Goal: Transaction & Acquisition: Purchase product/service

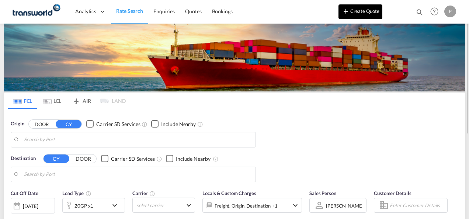
click at [370, 15] on button "Create Quote" at bounding box center [361, 11] width 44 height 15
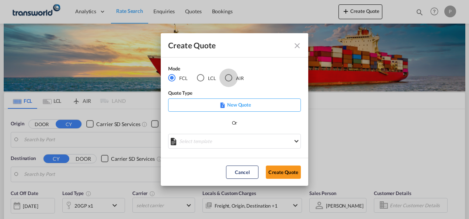
click at [229, 76] on div "AIR" at bounding box center [228, 77] width 7 height 7
click at [289, 170] on button "Create Quote" at bounding box center [283, 172] width 35 height 13
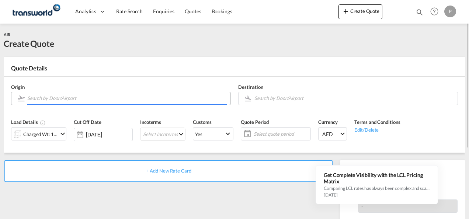
click at [67, 102] on input "Search by Door/Airport" at bounding box center [127, 98] width 200 height 13
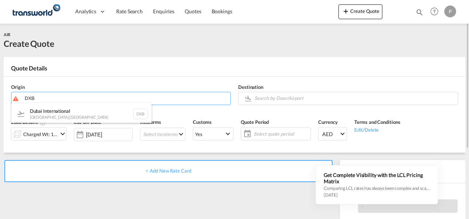
click at [63, 116] on div "Dubai International [GEOGRAPHIC_DATA] , [GEOGRAPHIC_DATA] DXB" at bounding box center [81, 114] width 140 height 22
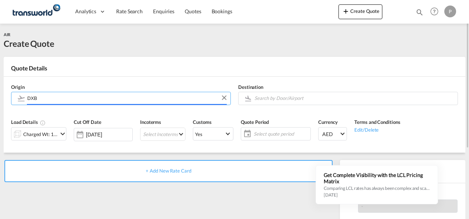
type input "Dubai International, [GEOGRAPHIC_DATA], DXB"
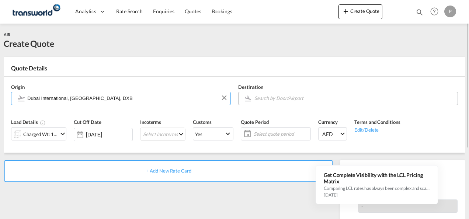
click at [279, 101] on input "Search by Door/Airport" at bounding box center [355, 98] width 200 height 13
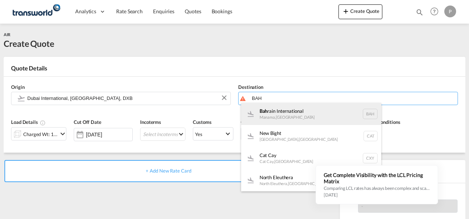
click at [277, 114] on div "Bah rain International Manama , [GEOGRAPHIC_DATA] BAH" at bounding box center [311, 114] width 140 height 22
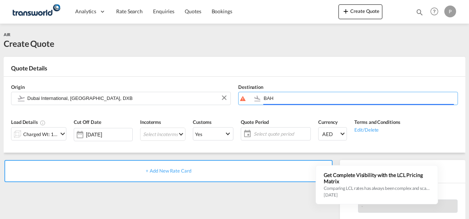
type input "Bahrain International, [GEOGRAPHIC_DATA], BAH"
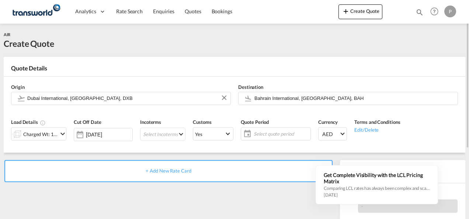
click at [64, 135] on md-icon "icon-chevron-down" at bounding box center [62, 134] width 9 height 9
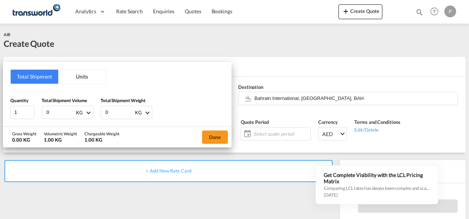
drag, startPoint x: 58, startPoint y: 111, endPoint x: 0, endPoint y: 89, distance: 62.2
click at [0, 92] on html "Analytics Dashboard Rate Search Enquiries Quotes Bookings Analytics" at bounding box center [234, 109] width 469 height 219
type input "100"
type input "67"
click at [209, 135] on button "Done" at bounding box center [215, 137] width 26 height 13
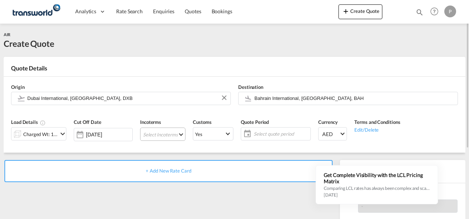
click at [156, 131] on md-select "Select Incoterms CIP - export Carriage and Insurance Paid to EXW - import Ex Wo…" at bounding box center [162, 134] width 45 height 13
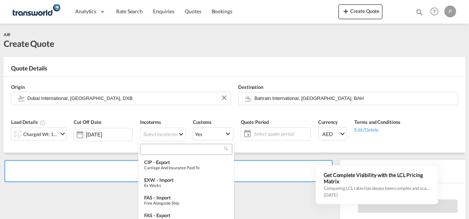
click at [155, 151] on input "search" at bounding box center [183, 149] width 82 height 7
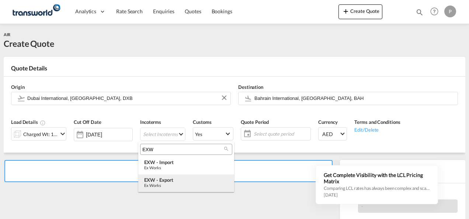
type input "EXW"
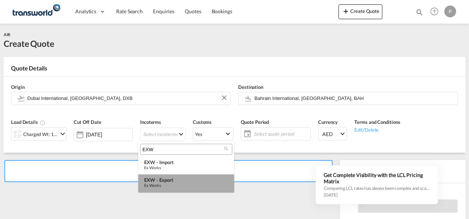
click at [161, 181] on div "EXW - export" at bounding box center [186, 180] width 84 height 6
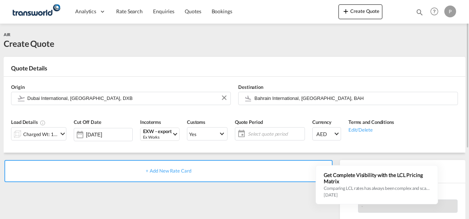
click at [251, 133] on span "Select quote period" at bounding box center [275, 134] width 55 height 7
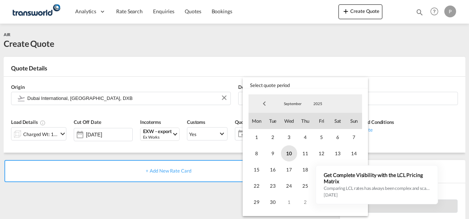
click at [288, 154] on span "10" at bounding box center [289, 153] width 16 height 16
click at [275, 202] on span "30" at bounding box center [273, 202] width 16 height 16
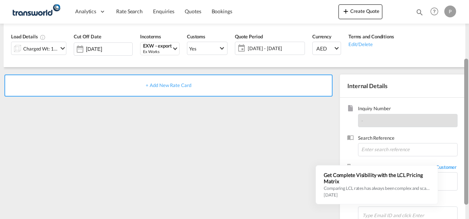
scroll to position [104, 0]
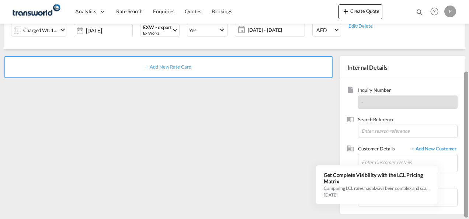
drag, startPoint x: 468, startPoint y: 137, endPoint x: 470, endPoint y: 161, distance: 24.1
click at [469, 161] on html "Analytics Dashboard Rate Search Enquiries Quotes Bookings Analytics" at bounding box center [234, 109] width 469 height 219
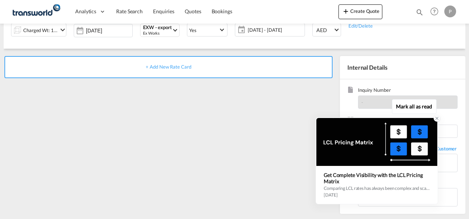
click at [362, 153] on div at bounding box center [377, 142] width 121 height 48
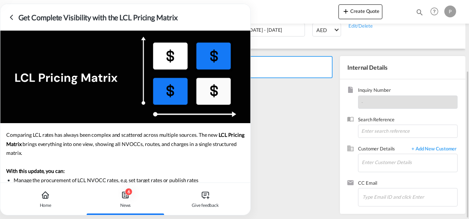
click at [271, 160] on div "+ Add New Rate Card" at bounding box center [170, 133] width 333 height 154
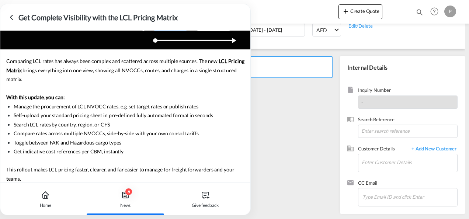
scroll to position [0, 0]
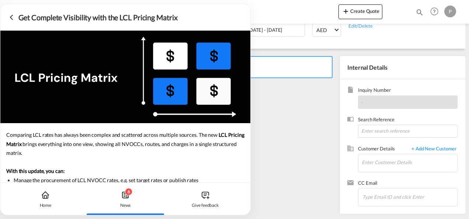
click at [11, 14] on icon at bounding box center [11, 17] width 9 height 9
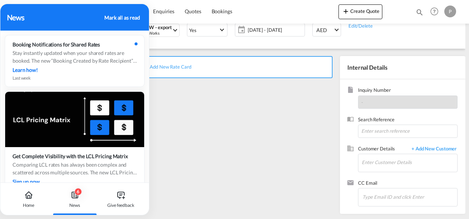
click at [126, 17] on div "Mark all as read" at bounding box center [121, 18] width 35 height 8
click at [215, 129] on div "+ Add New Rate Card" at bounding box center [170, 133] width 333 height 154
click at [18, 20] on div "News" at bounding box center [54, 17] width 95 height 11
click at [224, 123] on div "+ Add New Rate Card" at bounding box center [170, 133] width 333 height 154
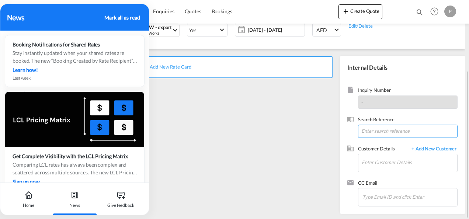
click at [384, 129] on input at bounding box center [408, 131] width 100 height 13
paste input "CSHN004414"
type input "CSHN004414"
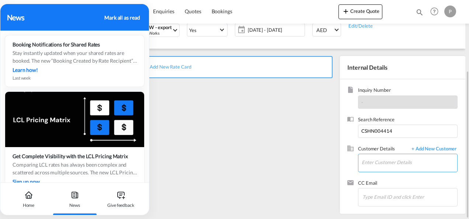
click at [388, 163] on input "Enter Customer Details" at bounding box center [410, 162] width 96 height 17
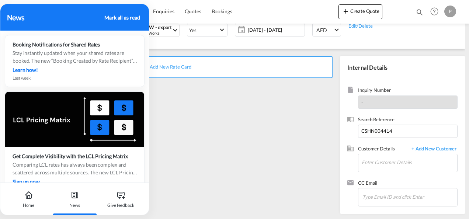
click at [110, 18] on div "Mark all as read" at bounding box center [121, 18] width 35 height 8
drag, startPoint x: 110, startPoint y: 18, endPoint x: 68, endPoint y: 16, distance: 42.1
click at [68, 16] on div "News" at bounding box center [54, 17] width 95 height 11
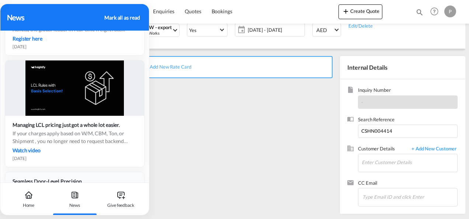
scroll to position [443, 0]
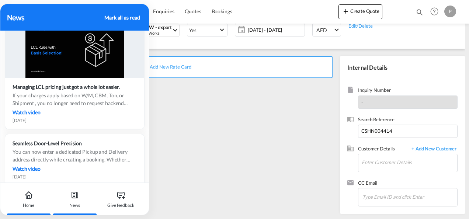
click at [29, 194] on icon at bounding box center [28, 195] width 9 height 9
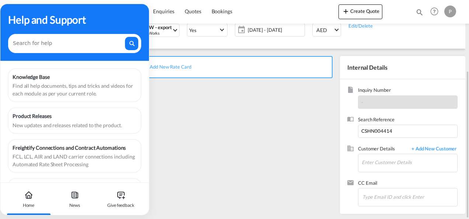
drag, startPoint x: 38, startPoint y: 215, endPoint x: 77, endPoint y: 215, distance: 38.4
click at [77, 215] on div "AIR Create Quote Quote Details Origin [GEOGRAPHIC_DATA] International, [GEOGRAP…" at bounding box center [235, 70] width 462 height 300
drag, startPoint x: 38, startPoint y: 213, endPoint x: 128, endPoint y: 214, distance: 90.0
click at [128, 214] on div "Home News Give feedback" at bounding box center [74, 199] width 149 height 32
click at [129, 213] on div "Give feedback" at bounding box center [120, 199] width 41 height 32
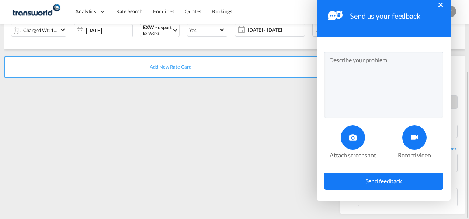
click at [440, 4] on button "×" at bounding box center [441, 5] width 4 height 4
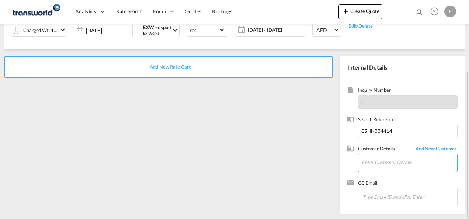
click at [379, 161] on input "Enter Customer Details" at bounding box center [410, 162] width 96 height 17
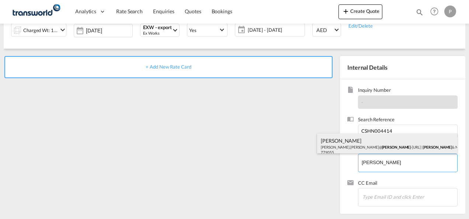
click at [373, 147] on div "[PERSON_NAME] [PERSON_NAME].[PERSON_NAME]@ [PERSON_NAME].com | [PERSON_NAME] & …" at bounding box center [387, 146] width 140 height 25
type input "[PERSON_NAME] & NEPHEW [PERSON_NAME], [PERSON_NAME][EMAIL_ADDRESS][PERSON_NAME]…"
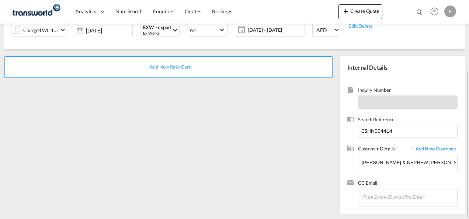
click at [164, 63] on div "+ Add New Rate Card" at bounding box center [168, 67] width 328 height 22
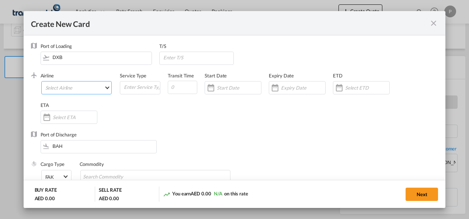
click at [83, 92] on md-select "Select Airline AIR EXPRESS S.A. (1166- / -) CMA CGM Air Cargo (1140-2C / -) DDW…" at bounding box center [76, 87] width 71 height 13
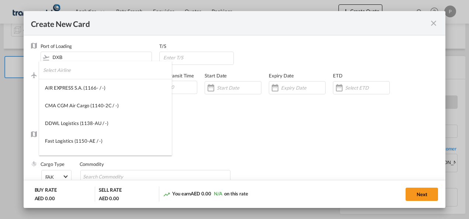
click at [69, 75] on input "search" at bounding box center [107, 70] width 129 height 18
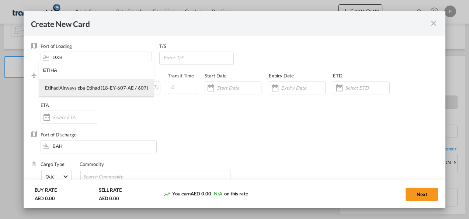
type input "ETIHA"
click at [93, 89] on div "Etihad Airways dba Etihad (18-EY-607-AE / 607)" at bounding box center [96, 88] width 103 height 7
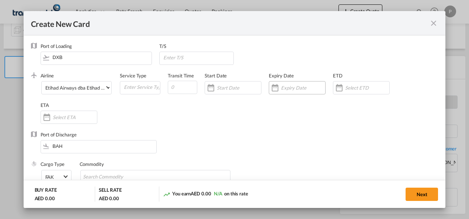
click at [294, 83] on div "Create New CardPort ..." at bounding box center [297, 87] width 57 height 13
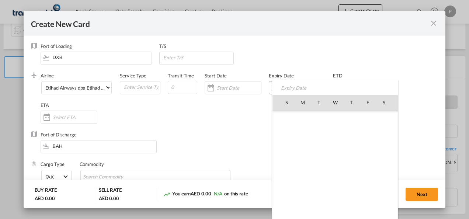
scroll to position [170929, 0]
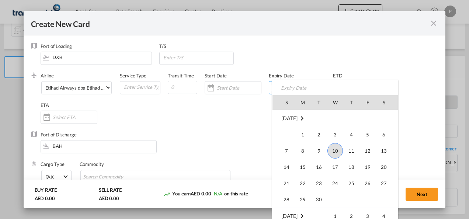
click at [335, 151] on span "10" at bounding box center [335, 150] width 15 height 15
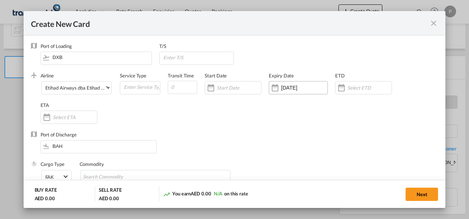
click at [311, 88] on input "[DATE]" at bounding box center [304, 88] width 46 height 6
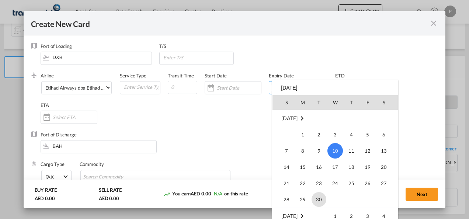
click at [321, 201] on span "30" at bounding box center [319, 199] width 15 height 15
type input "[DATE]"
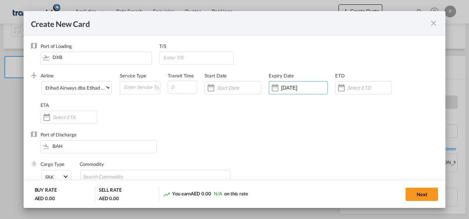
scroll to position [37, 0]
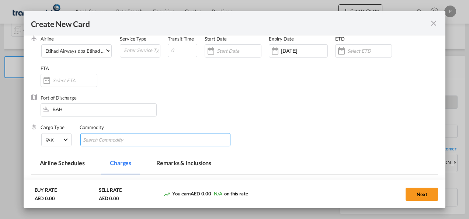
click at [139, 139] on input "Chips input." at bounding box center [117, 140] width 68 height 12
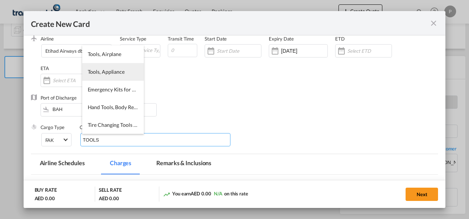
type input "TOOLS"
click at [111, 72] on span "Tools, Appliance" at bounding box center [106, 72] width 37 height 6
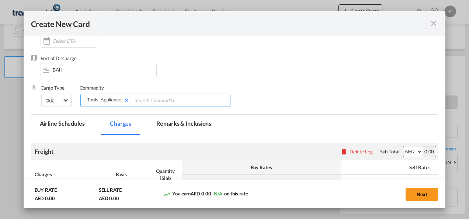
scroll to position [148, 0]
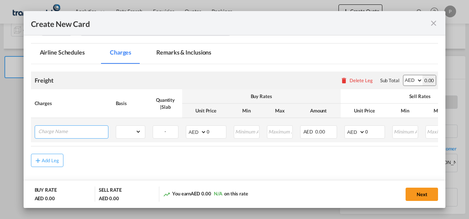
click at [57, 132] on input "Charge Name" at bounding box center [73, 131] width 70 height 11
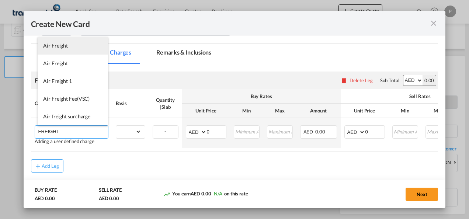
click at [70, 45] on li "Air Freight" at bounding box center [73, 46] width 70 height 18
type input "Air Freight"
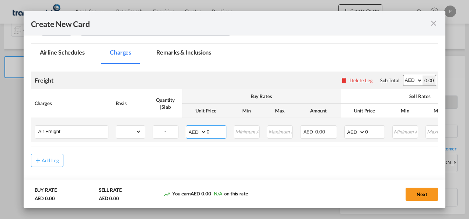
click at [214, 132] on input "0" at bounding box center [216, 131] width 19 height 11
click at [137, 130] on select "gross_weight volumetric_weight per_shipment per_bl per_km % on air freight per_…" at bounding box center [128, 132] width 25 height 12
select select "per_shipment"
click at [116, 126] on select "gross_weight volumetric_weight per_shipment per_bl per_km % on air freight per_…" at bounding box center [128, 132] width 25 height 12
click at [214, 132] on input "0" at bounding box center [216, 131] width 19 height 11
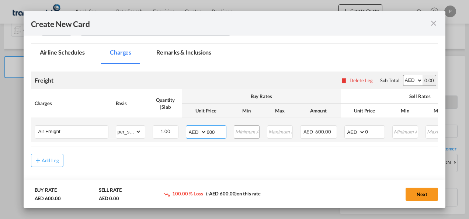
type input "600"
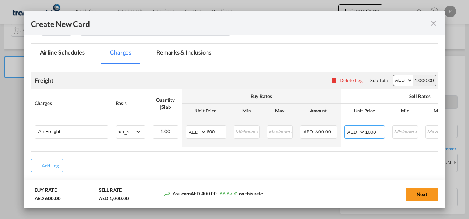
type input "1000"
click at [421, 194] on button "Next" at bounding box center [422, 194] width 32 height 13
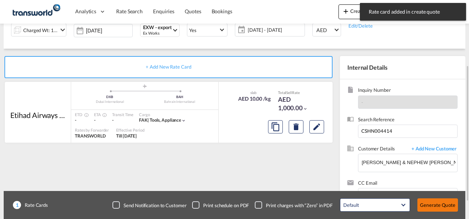
click at [438, 204] on button "Generate Quote" at bounding box center [438, 205] width 41 height 13
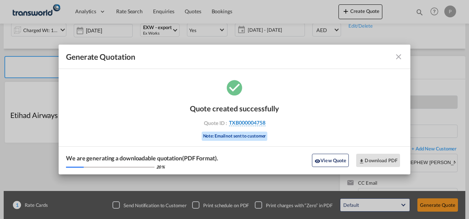
click at [243, 120] on span "TXB000004758" at bounding box center [247, 123] width 37 height 7
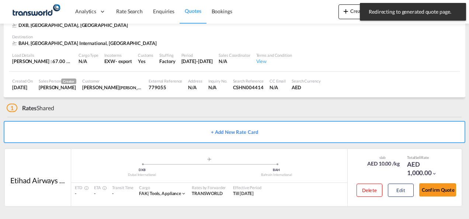
scroll to position [45, 0]
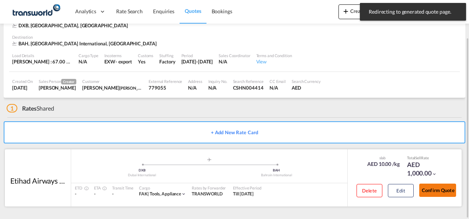
click at [446, 189] on button "Confirm Quote" at bounding box center [438, 190] width 37 height 13
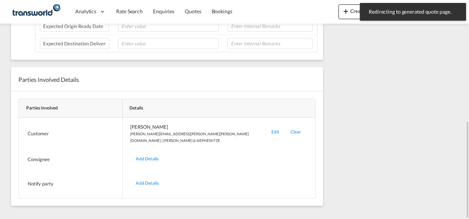
click at [266, 128] on div "Edit" at bounding box center [275, 134] width 19 height 20
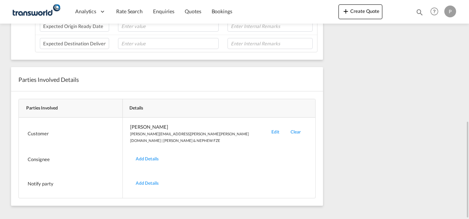
click at [266, 128] on div "Edit" at bounding box center [275, 134] width 19 height 20
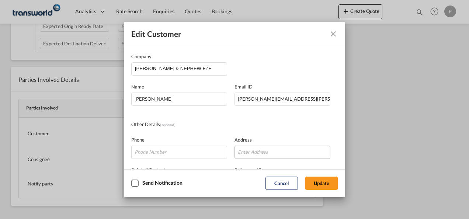
scroll to position [87, 0]
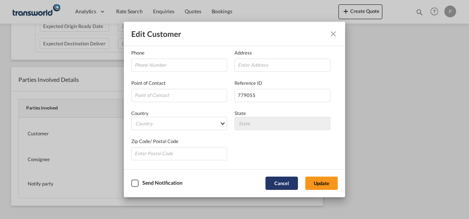
click at [276, 182] on button "Cancel" at bounding box center [282, 183] width 32 height 13
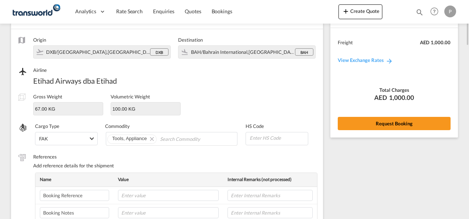
scroll to position [0, 0]
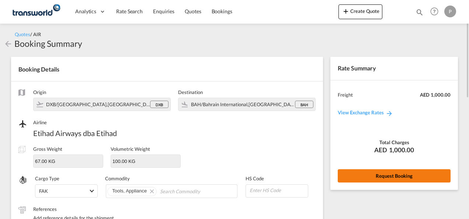
click at [396, 173] on button "Request Booking" at bounding box center [394, 175] width 113 height 13
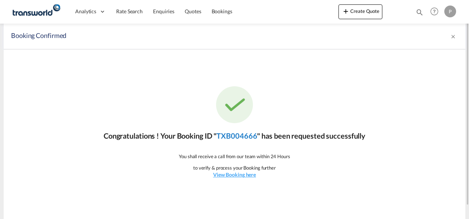
click at [242, 136] on link "TXB004666" at bounding box center [237, 135] width 41 height 9
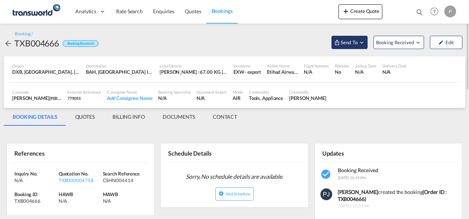
click at [362, 43] on md-icon "Open demo menu" at bounding box center [362, 42] width 7 height 7
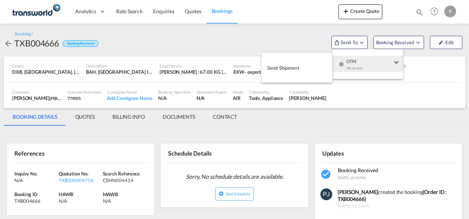
click at [287, 69] on span "Send Shipment" at bounding box center [284, 68] width 32 height 12
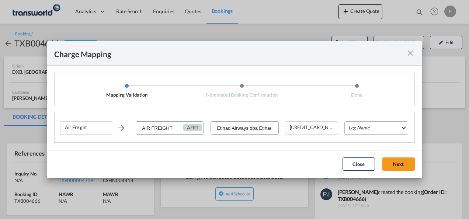
click at [369, 126] on md-select "Leg Name HANDLING ORIGIN HANDLING DESTINATION OTHERS TL PICK UP CUSTOMS ORIGIN …" at bounding box center [377, 127] width 64 height 13
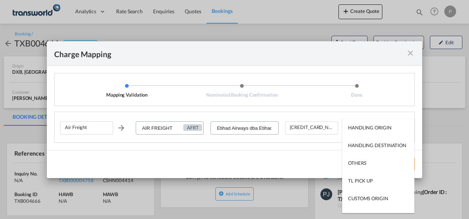
type md-option "HANDLING ORIGIN"
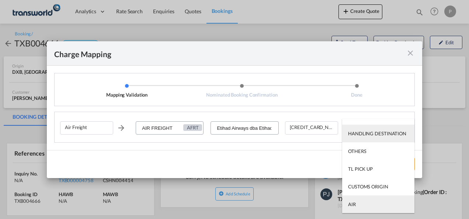
type md-option "AIR"
click at [365, 201] on md-option "AIR" at bounding box center [378, 205] width 72 height 18
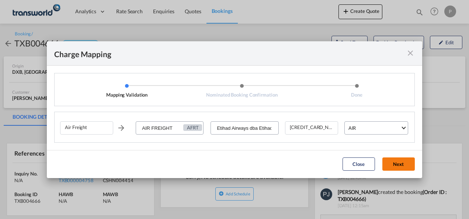
scroll to position [0, 0]
click at [391, 161] on button "Next" at bounding box center [399, 164] width 32 height 13
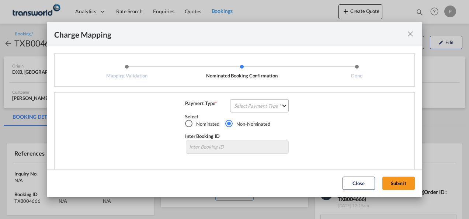
click at [260, 104] on md-select "Select Payment Type COLLECT PREPAID" at bounding box center [259, 105] width 59 height 13
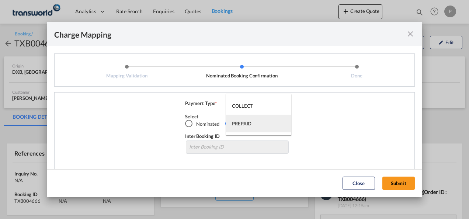
click at [255, 124] on md-option "PREPAID" at bounding box center [258, 124] width 65 height 18
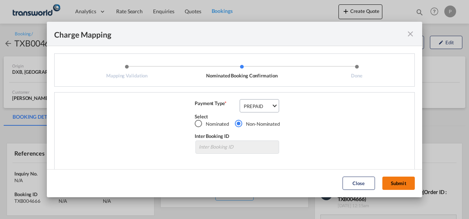
click at [398, 181] on button "Submit" at bounding box center [399, 183] width 32 height 13
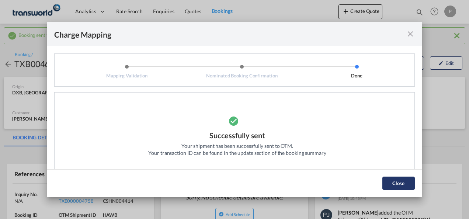
click at [390, 180] on button "Close" at bounding box center [399, 183] width 32 height 13
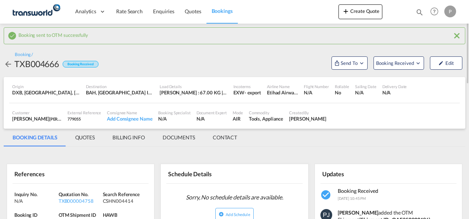
scroll to position [74, 0]
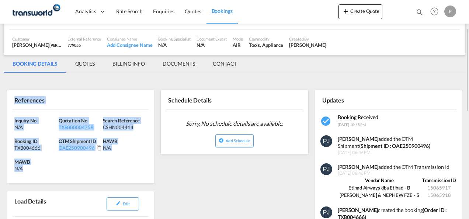
drag, startPoint x: 15, startPoint y: 101, endPoint x: 47, endPoint y: 169, distance: 75.3
click at [47, 169] on div "References Inquiry No. N/A Quotation No. TXB000004758 Search Reference CSHN0044…" at bounding box center [81, 137] width 148 height 94
copy div "References Inquiry No. N/A Quotation No. TXB000004758 Search Reference CSHN0044…"
click at [353, 9] on button "Create Quote" at bounding box center [361, 11] width 44 height 15
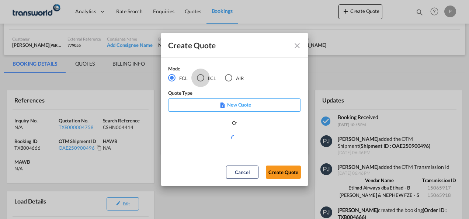
click at [201, 76] on div "LCL" at bounding box center [200, 77] width 7 height 7
click at [277, 170] on button "Create Quote" at bounding box center [283, 172] width 35 height 13
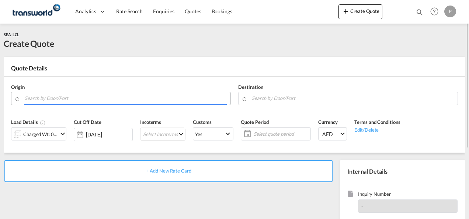
click at [74, 99] on input "Search by Door/Port" at bounding box center [126, 98] width 202 height 13
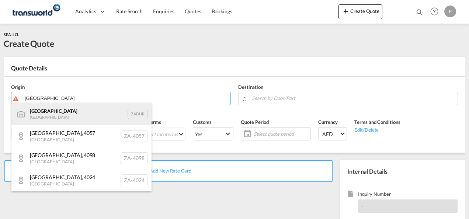
click at [72, 116] on div "[GEOGRAPHIC_DATA] [GEOGRAPHIC_DATA] ZADUR" at bounding box center [81, 114] width 140 height 22
type input "[GEOGRAPHIC_DATA], ZADUR"
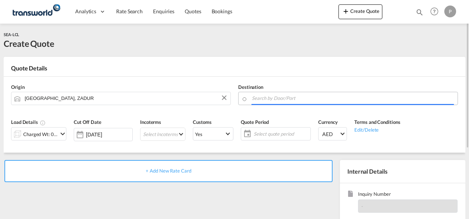
click at [268, 98] on input "Search by Door/Port" at bounding box center [353, 98] width 202 height 13
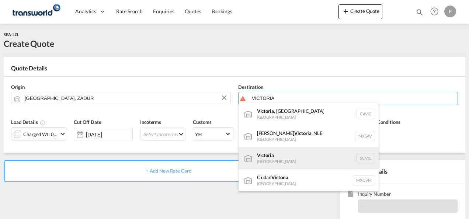
click at [280, 164] on div "Victoria [GEOGRAPHIC_DATA] SCVIC" at bounding box center [309, 158] width 140 height 22
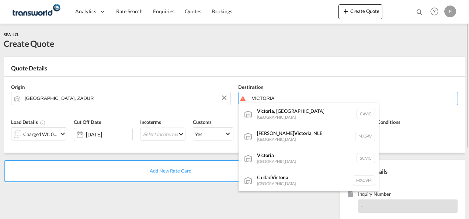
type input "[GEOGRAPHIC_DATA], SCVIC"
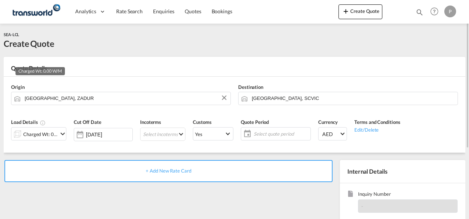
click at [49, 136] on div "Charged Wt: 0.00 W/M" at bounding box center [40, 134] width 35 height 10
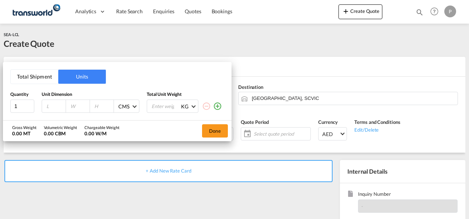
click at [35, 80] on button "Total Shipment" at bounding box center [35, 77] width 48 height 14
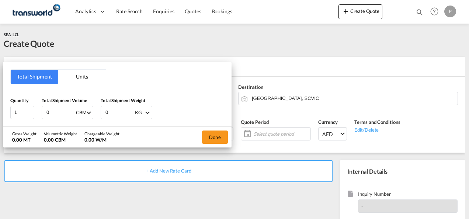
drag, startPoint x: 52, startPoint y: 114, endPoint x: 37, endPoint y: 110, distance: 16.2
click at [37, 110] on div "Quantity 1 Total Shipment Volume 0 CBM CBM CFT Total Shipment Weight 0 KG KG LB" at bounding box center [117, 108] width 214 height 22
type input "1.755"
type input "120"
click at [211, 138] on button "Done" at bounding box center [215, 137] width 26 height 13
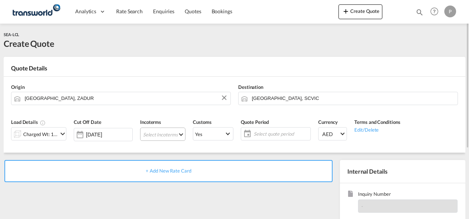
click at [153, 134] on md-select "Select Incoterms CIP - export Carriage and Insurance Paid to EXW - import Ex Wo…" at bounding box center [162, 134] width 45 height 13
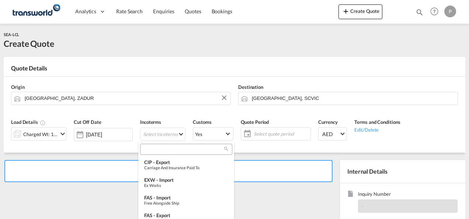
click at [158, 151] on input "search" at bounding box center [183, 149] width 82 height 7
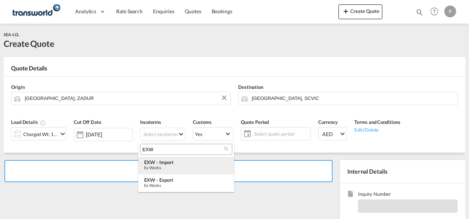
type input "EXW"
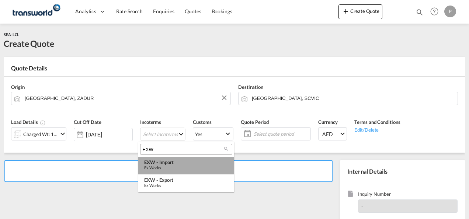
click at [167, 166] on div "Ex Works" at bounding box center [186, 167] width 84 height 5
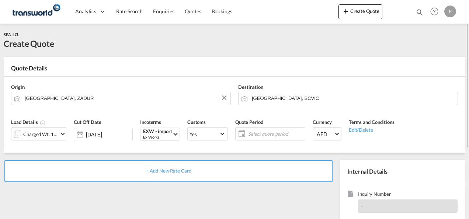
click at [260, 132] on span "Select quote period" at bounding box center [275, 134] width 55 height 7
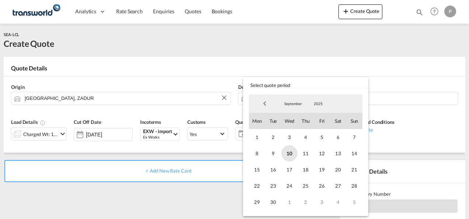
click at [294, 156] on span "10" at bounding box center [290, 153] width 16 height 16
click at [277, 203] on span "30" at bounding box center [273, 202] width 16 height 16
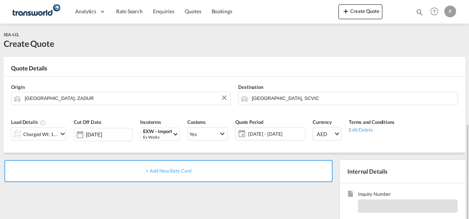
scroll to position [74, 0]
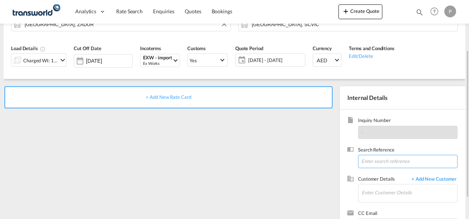
click at [381, 162] on input at bounding box center [408, 161] width 100 height 13
click at [385, 164] on input at bounding box center [408, 161] width 100 height 13
paste input "TWP9035"
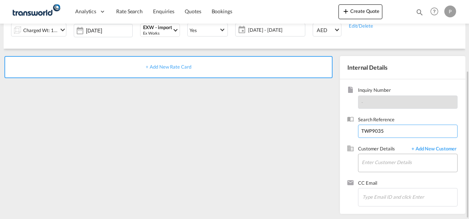
type input "TWP9035"
click at [384, 161] on input "Enter Customer Details" at bounding box center [410, 162] width 96 height 17
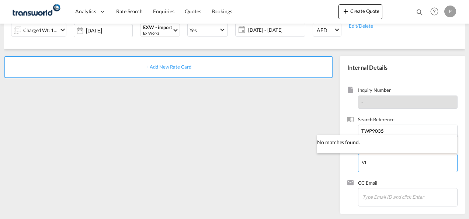
type input "V"
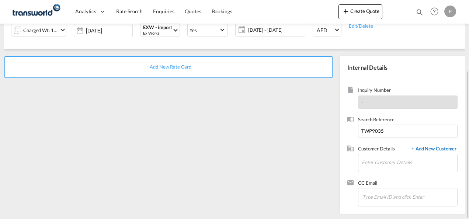
click at [437, 151] on span "+ Add New Customer" at bounding box center [433, 149] width 50 height 8
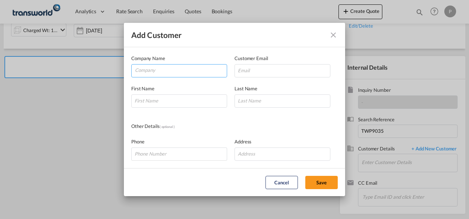
click at [154, 72] on input "Company" at bounding box center [181, 70] width 92 height 11
type input "VISA"
click at [335, 35] on md-icon "icon-close" at bounding box center [333, 35] width 9 height 9
